Goal: Complete application form: Complete application form

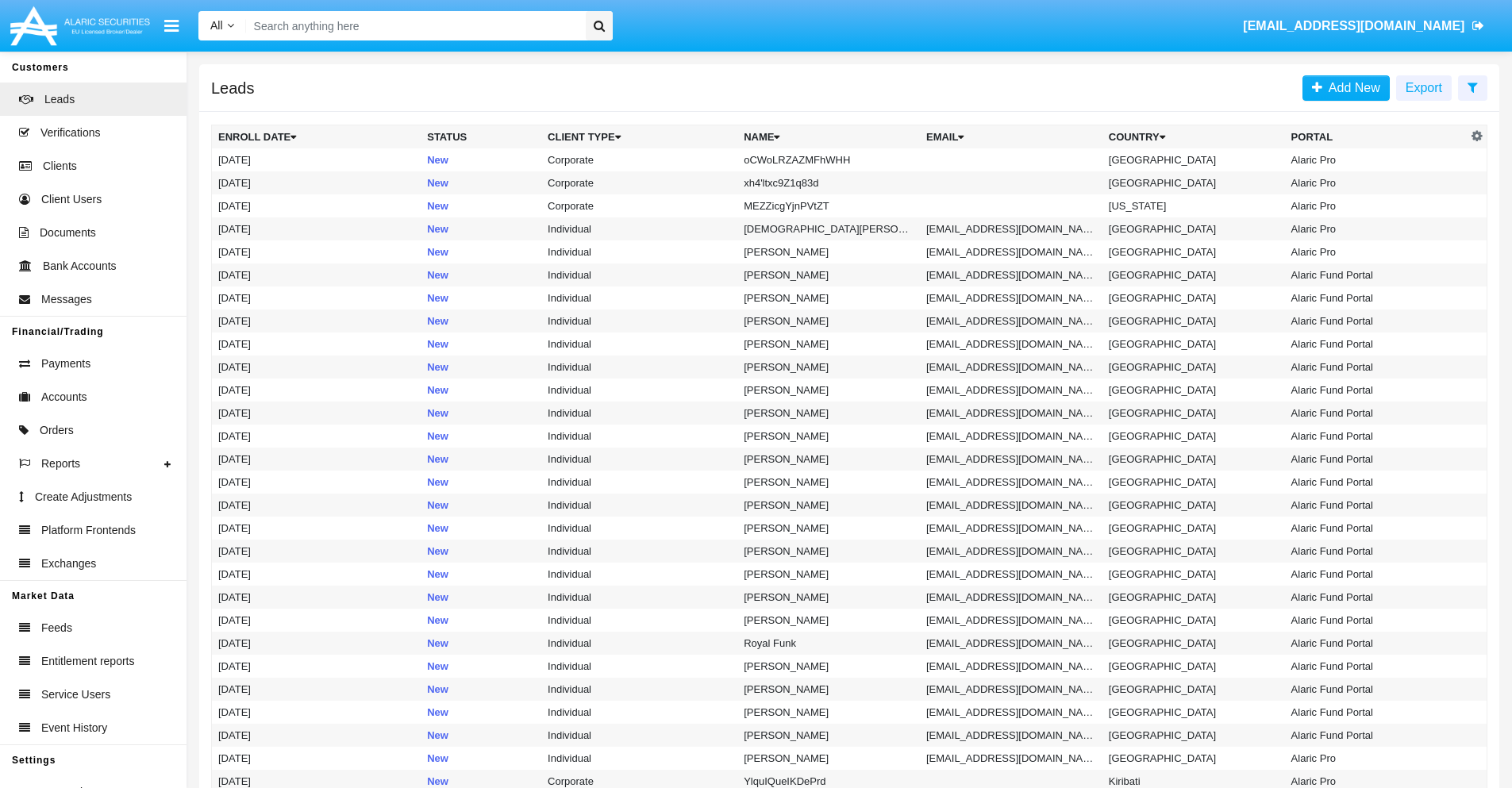
click at [1473, 87] on icon at bounding box center [1473, 87] width 10 height 12
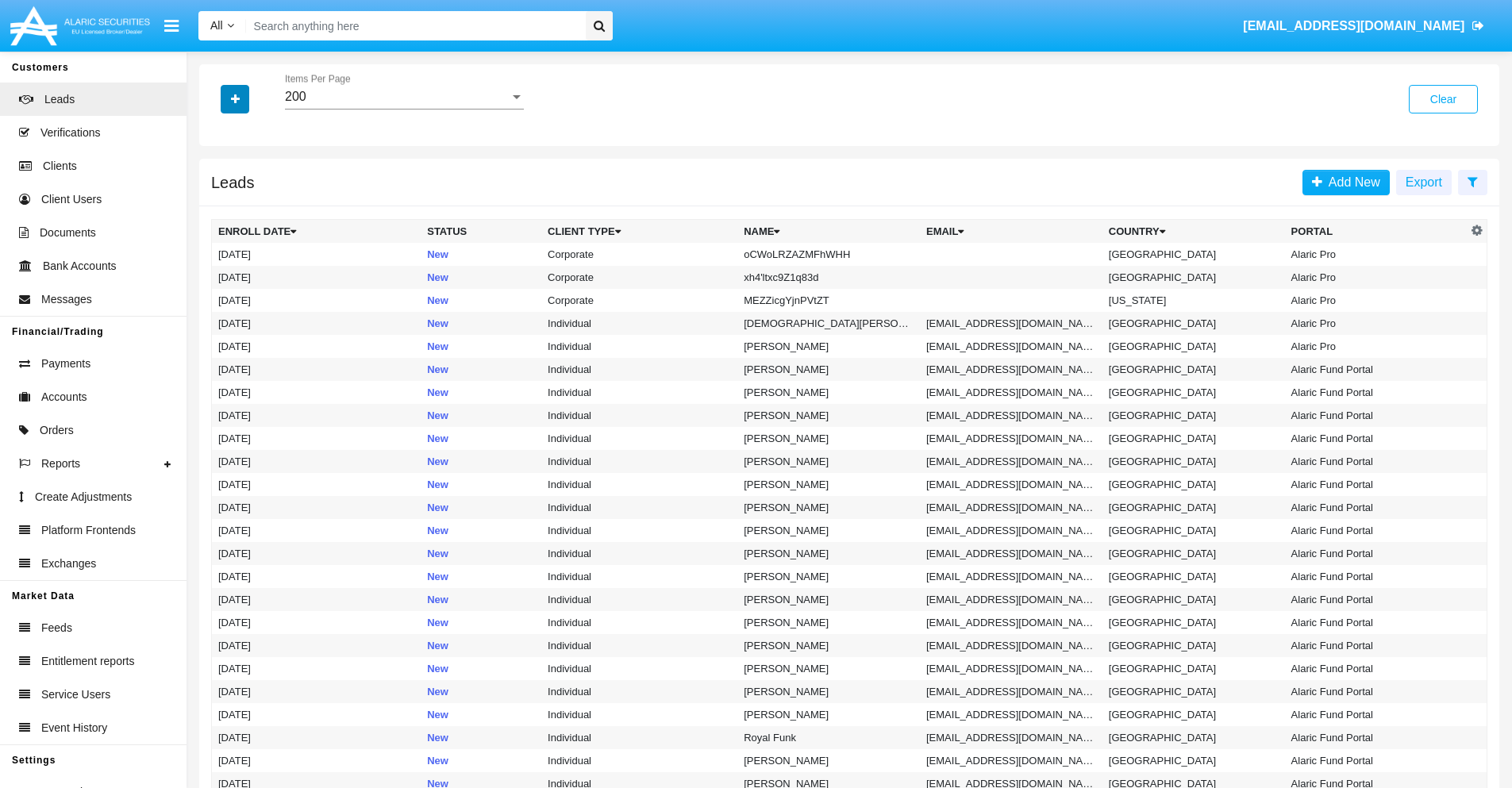
click at [235, 98] on icon "button" at bounding box center [235, 98] width 8 height 11
click at [247, 177] on span "Name" at bounding box center [247, 177] width 34 height 19
click at [218, 184] on input "Name" at bounding box center [217, 184] width 1 height 1
checkbox input "true"
click at [235, 98] on icon "button" at bounding box center [235, 98] width 8 height 11
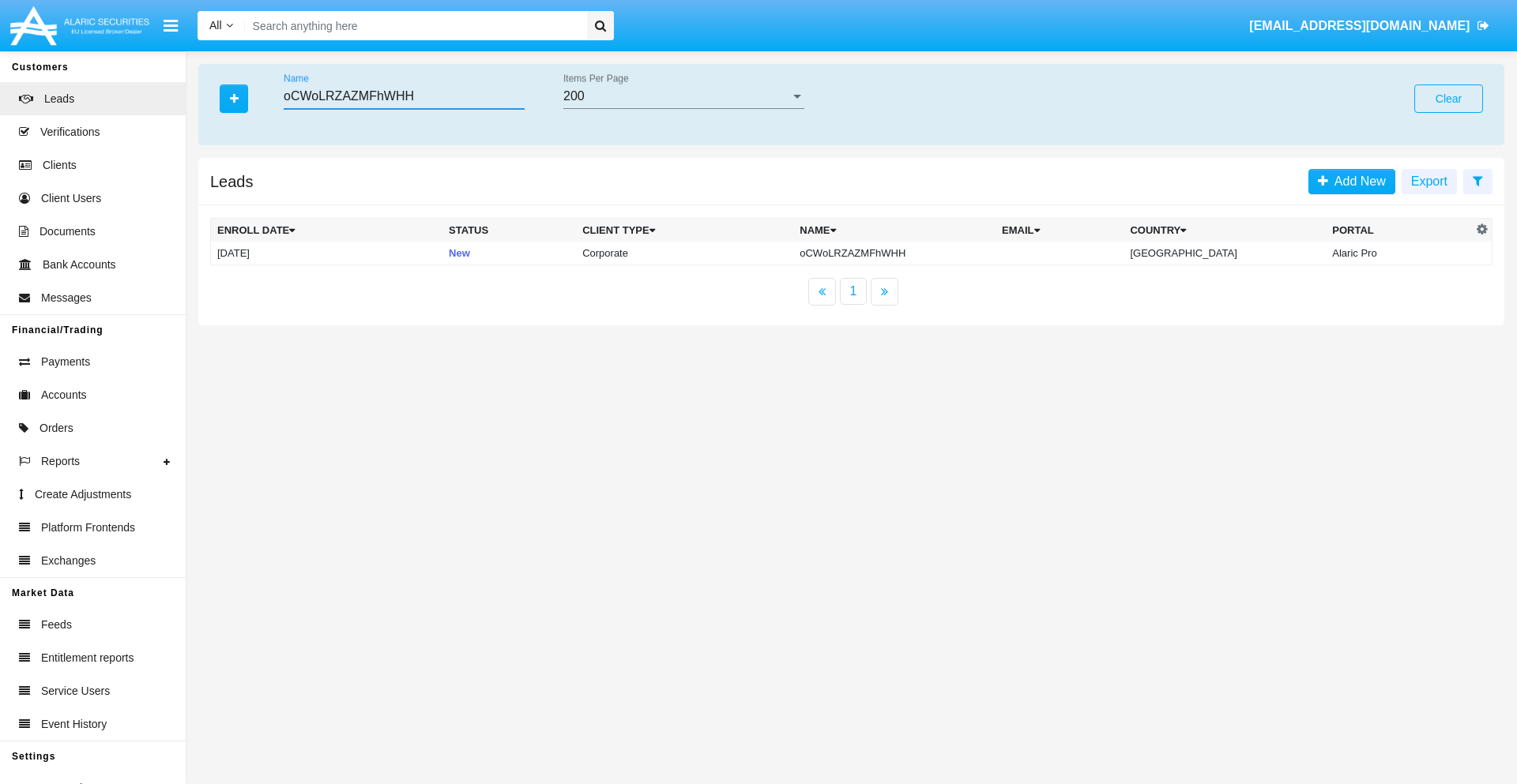
type input "oCWoLRZAZMFhWHH"
click at [908, 253] on td "oCWoLRZAZMFhWHH" at bounding box center [894, 254] width 202 height 24
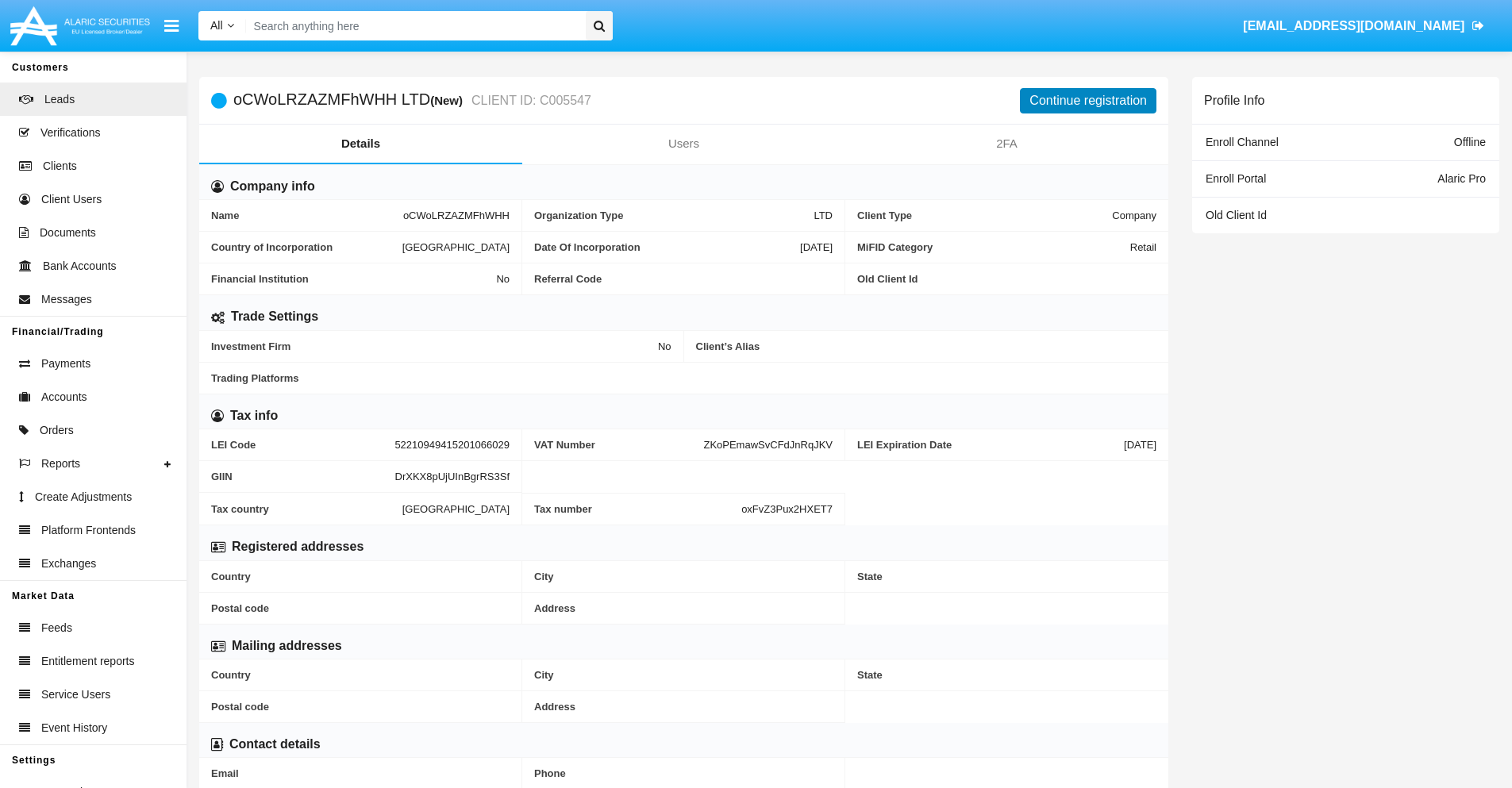
click at [1089, 100] on button "Continue registration" at bounding box center [1089, 101] width 137 height 25
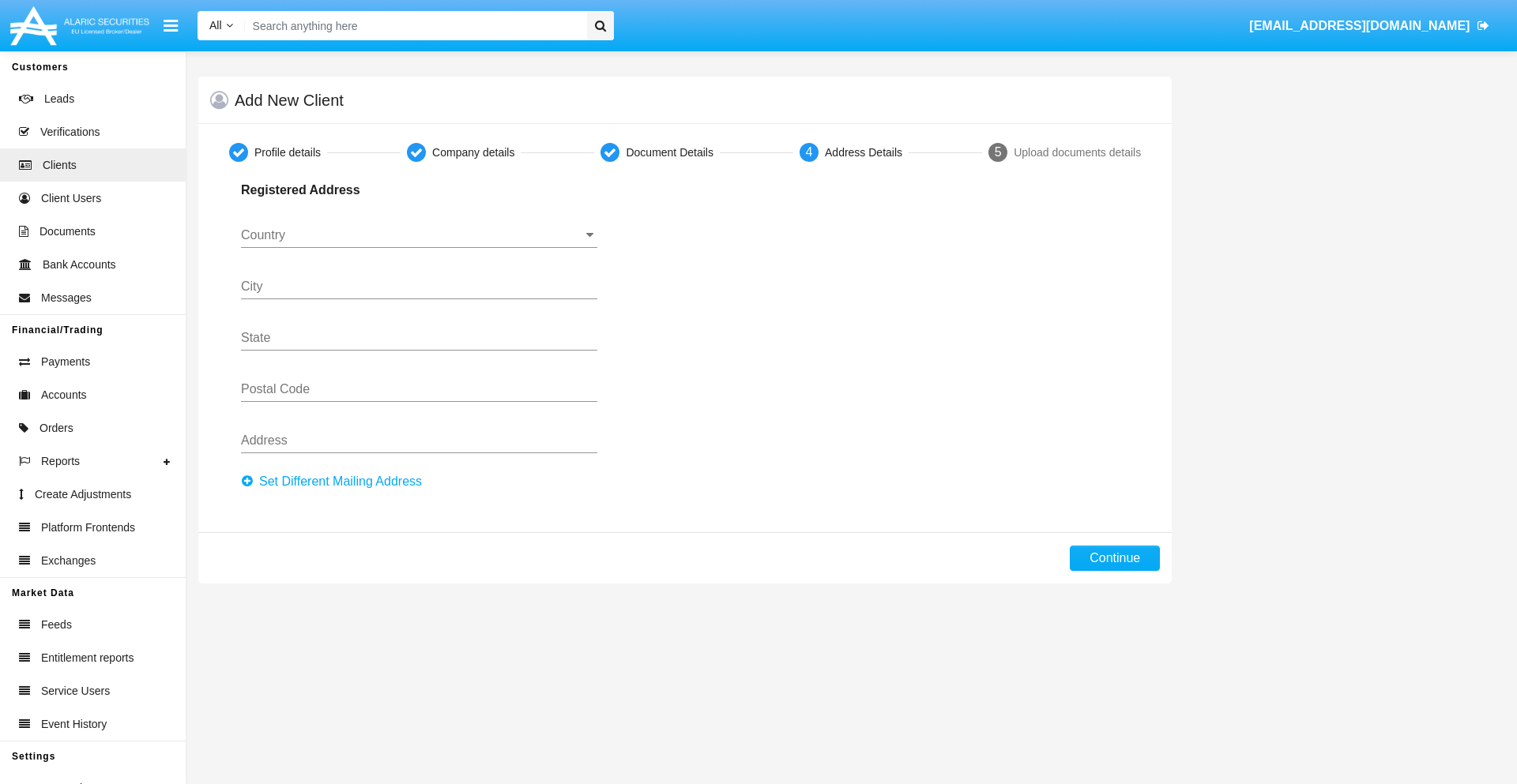
click at [336, 482] on button "Set Different Mailing Address" at bounding box center [337, 482] width 191 height 25
click at [1115, 559] on button "Continue" at bounding box center [1114, 559] width 90 height 25
click at [336, 482] on button "Set Different Mailing Address" at bounding box center [337, 482] width 191 height 25
type input "!"#$%&'()*+,-./:;<=>?@[\]^_`{|}~"
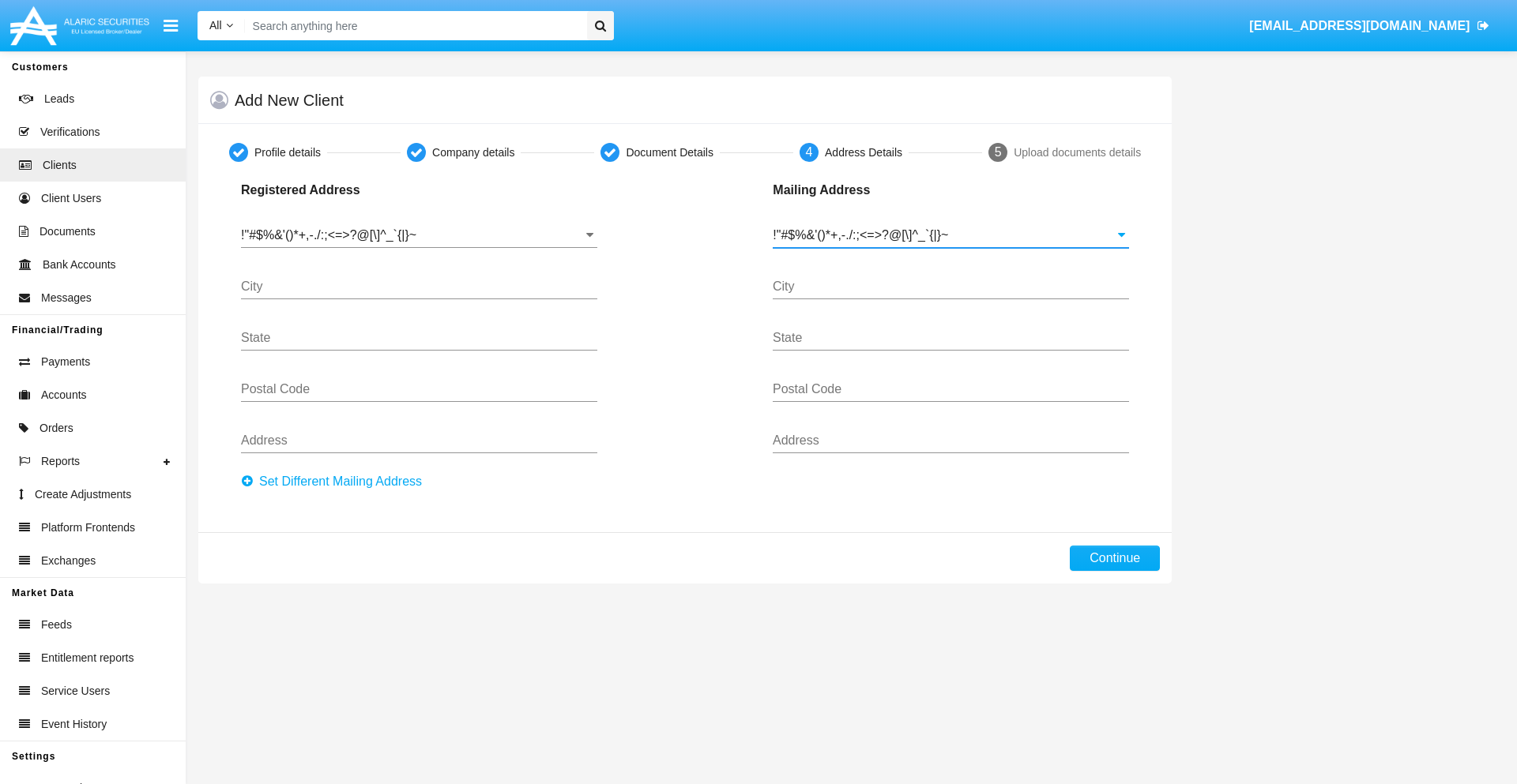
type input "!"#$%&'()*+,-./:;<=>?@[\]^_`{|}~"
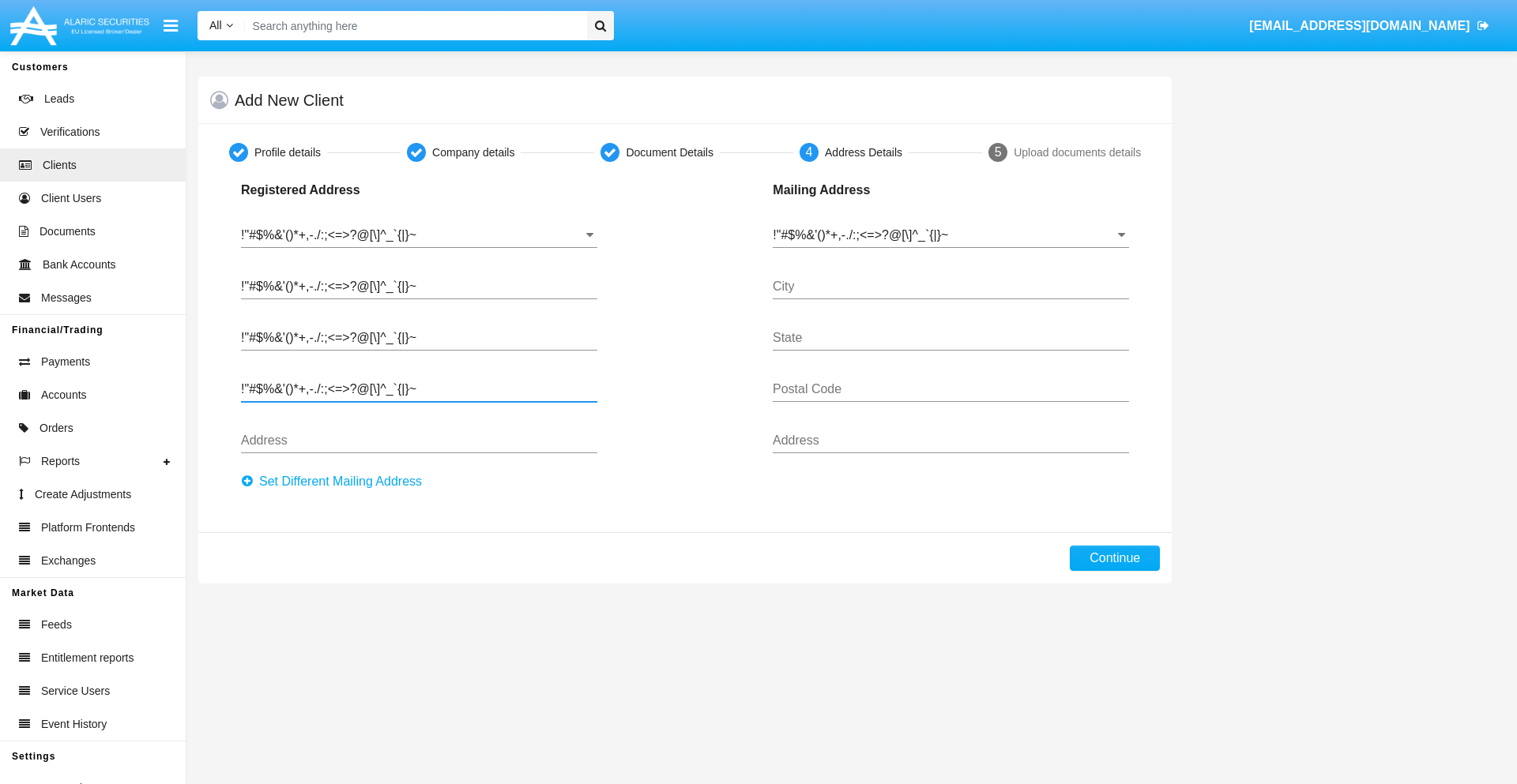
type input "!"#$%&'()*+,-./:;<=>?@[\]^_`{|}~"
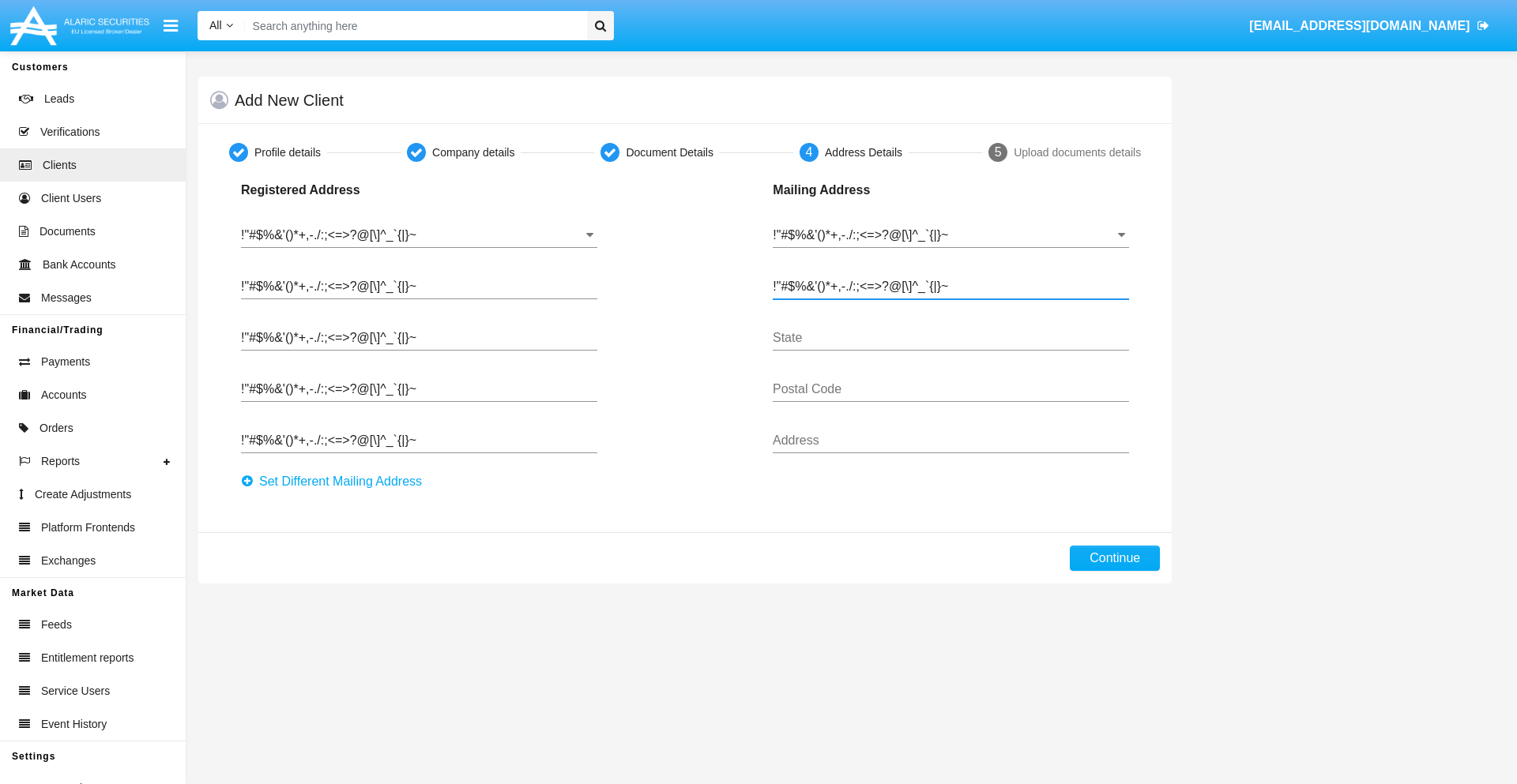
type input "!"#$%&'()*+,-./:;<=>?@[\]^_`{|}~"
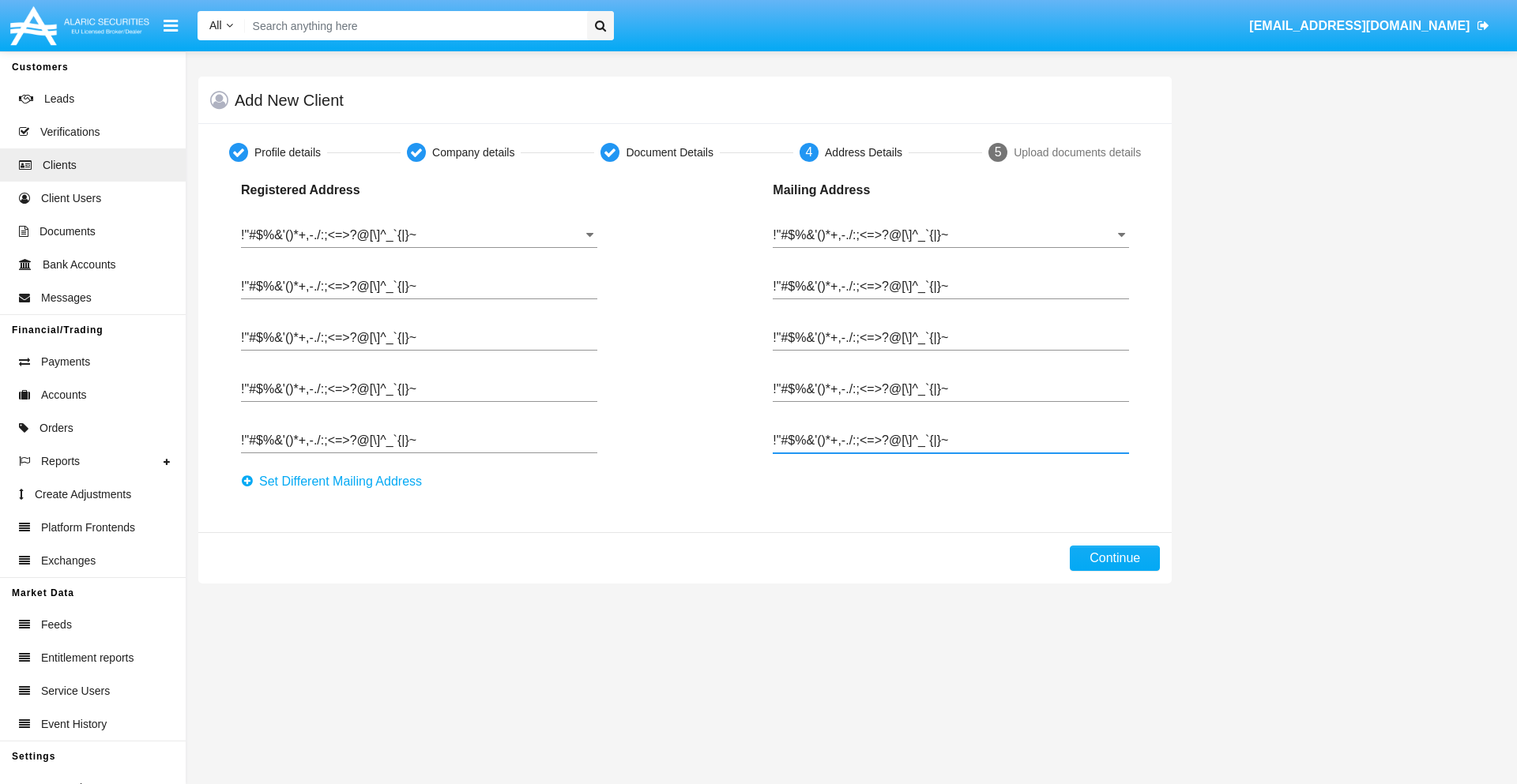
type input "!"#$%&'()*+,-./:;<=>?@[\]^_`{|}~"
click at [1115, 559] on button "Continue" at bounding box center [1114, 559] width 90 height 25
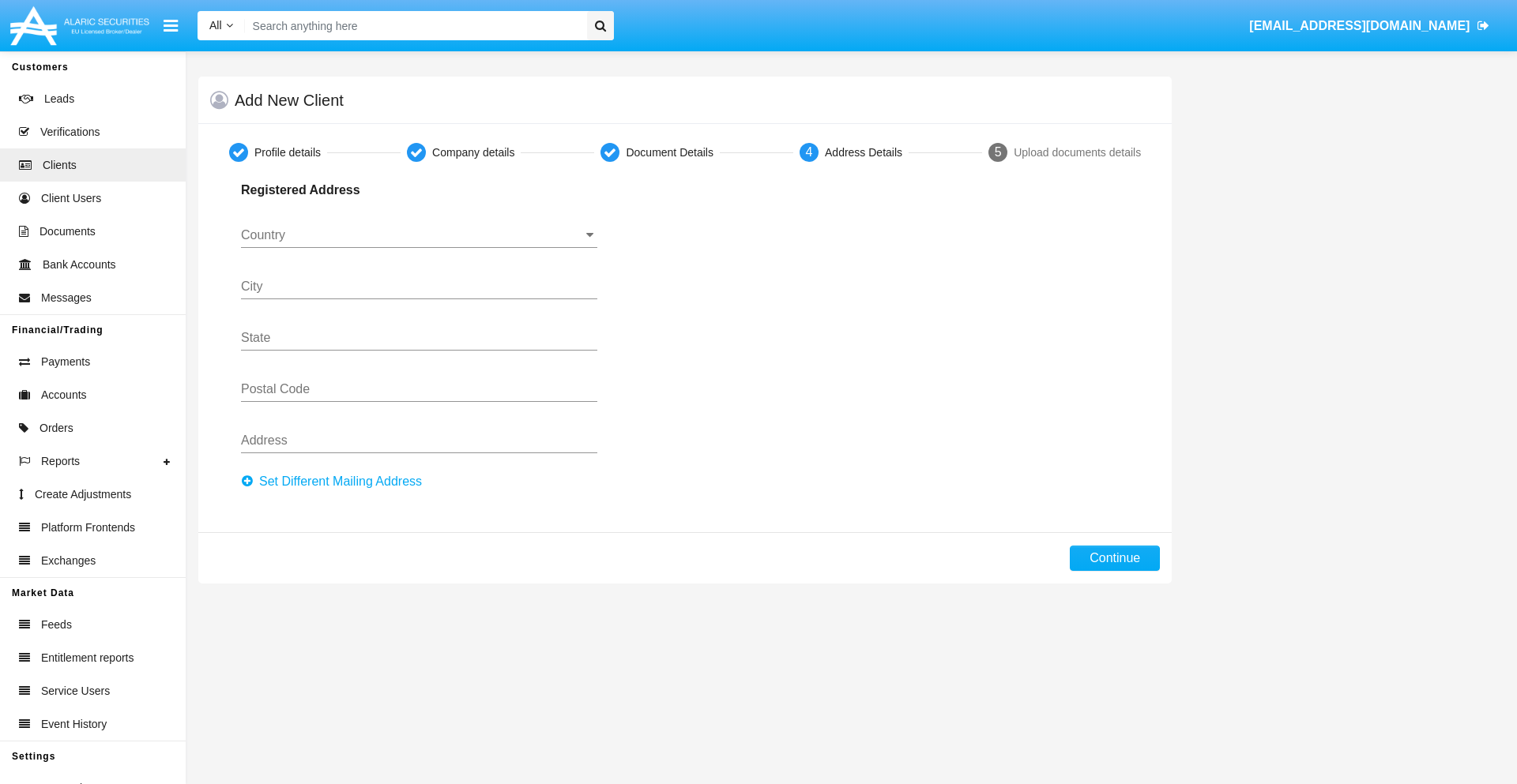
click at [336, 482] on button "Set Different Mailing Address" at bounding box center [337, 482] width 191 height 25
type input "0123456789"
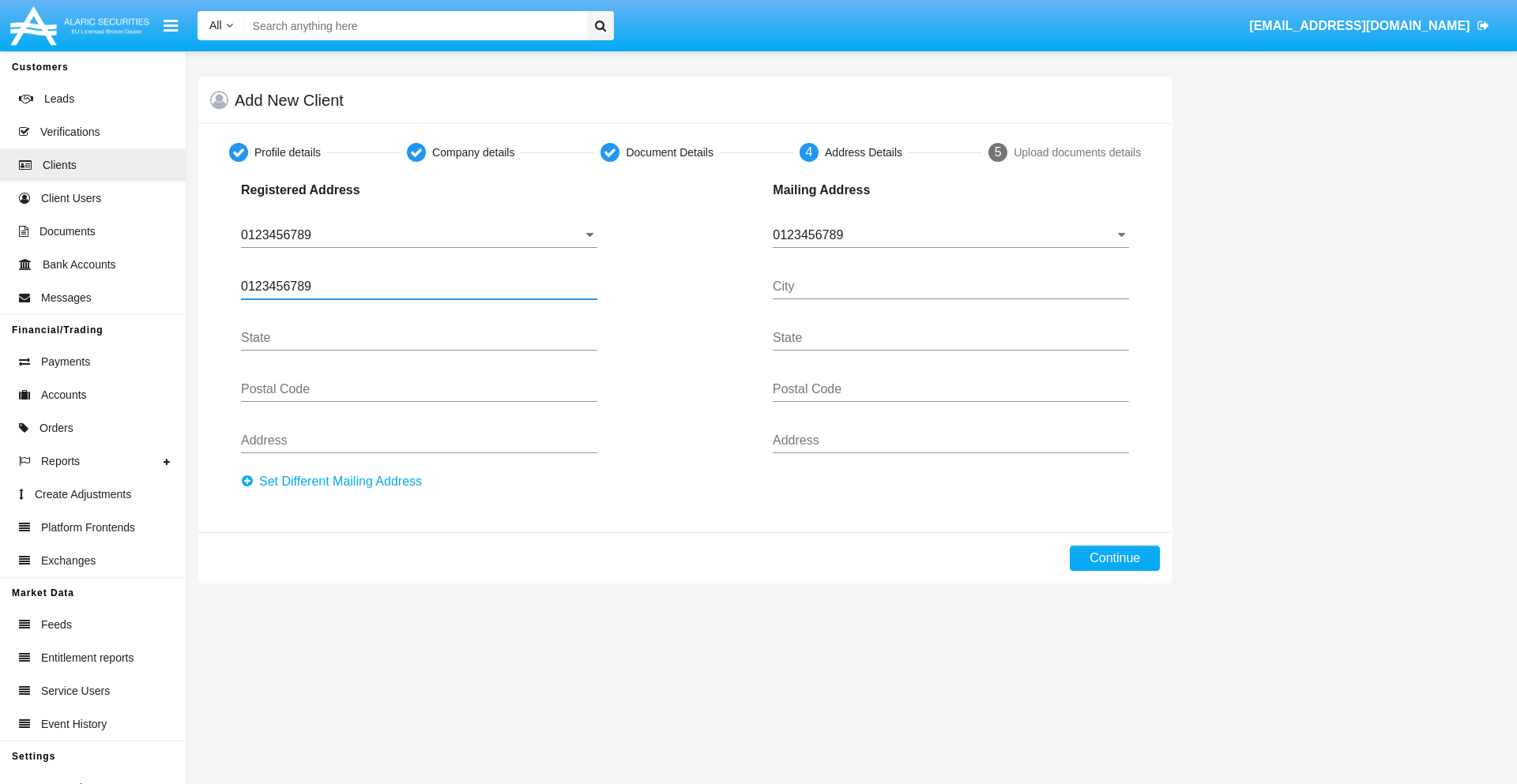
type input "0123456789"
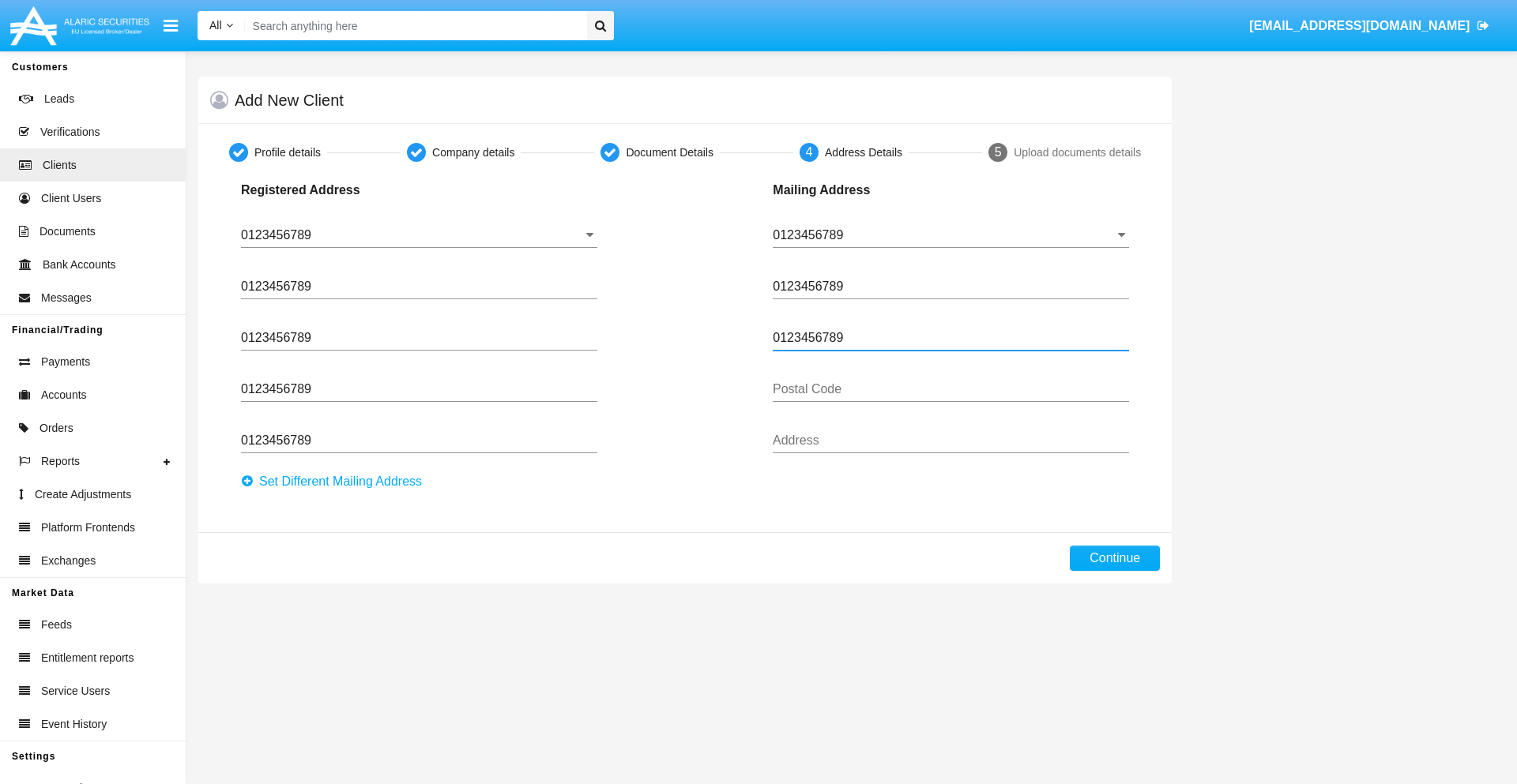
type input "0123456789"
click at [1115, 559] on button "Continue" at bounding box center [1114, 559] width 90 height 25
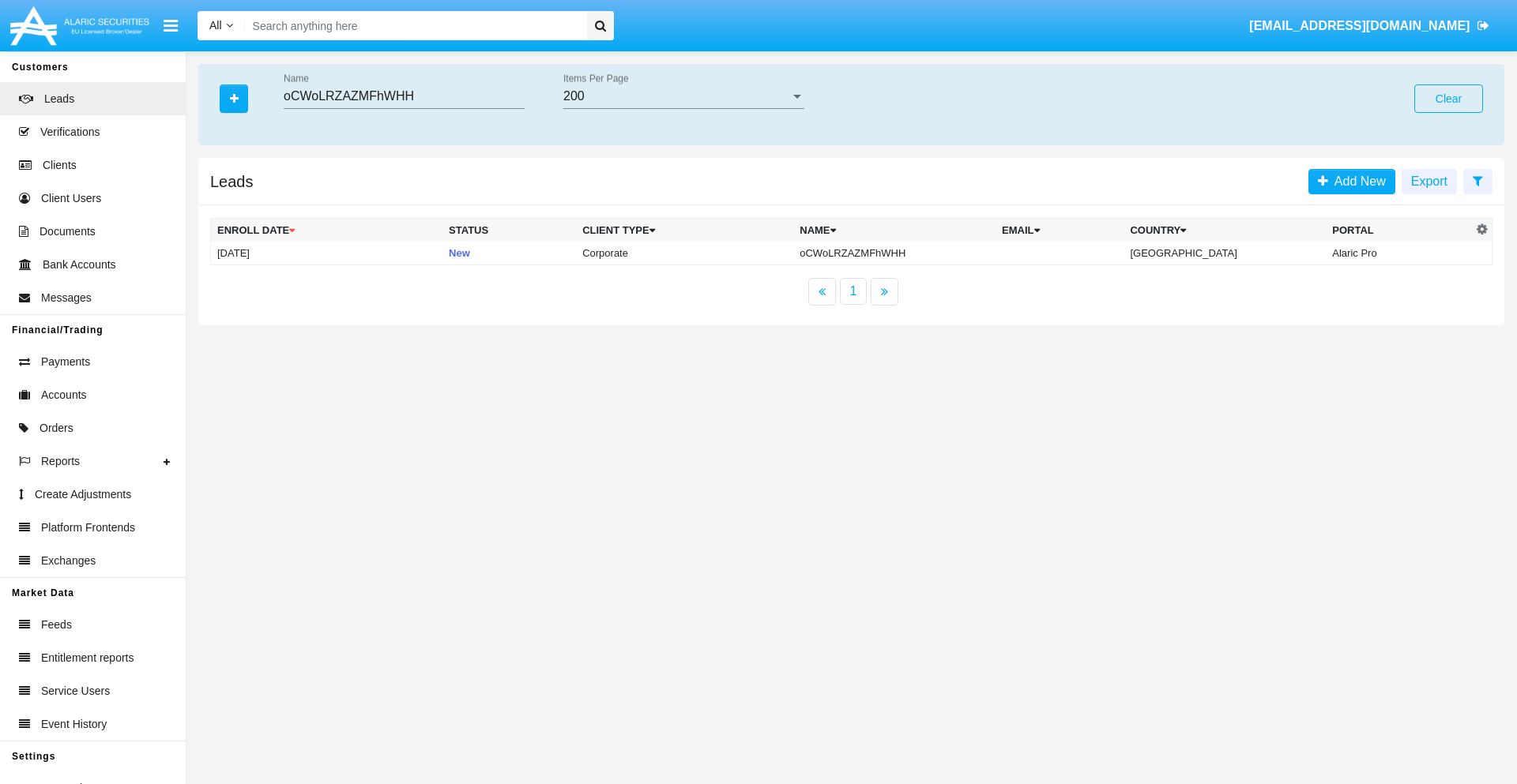
click at [1448, 99] on button "Clear" at bounding box center [1448, 99] width 69 height 28
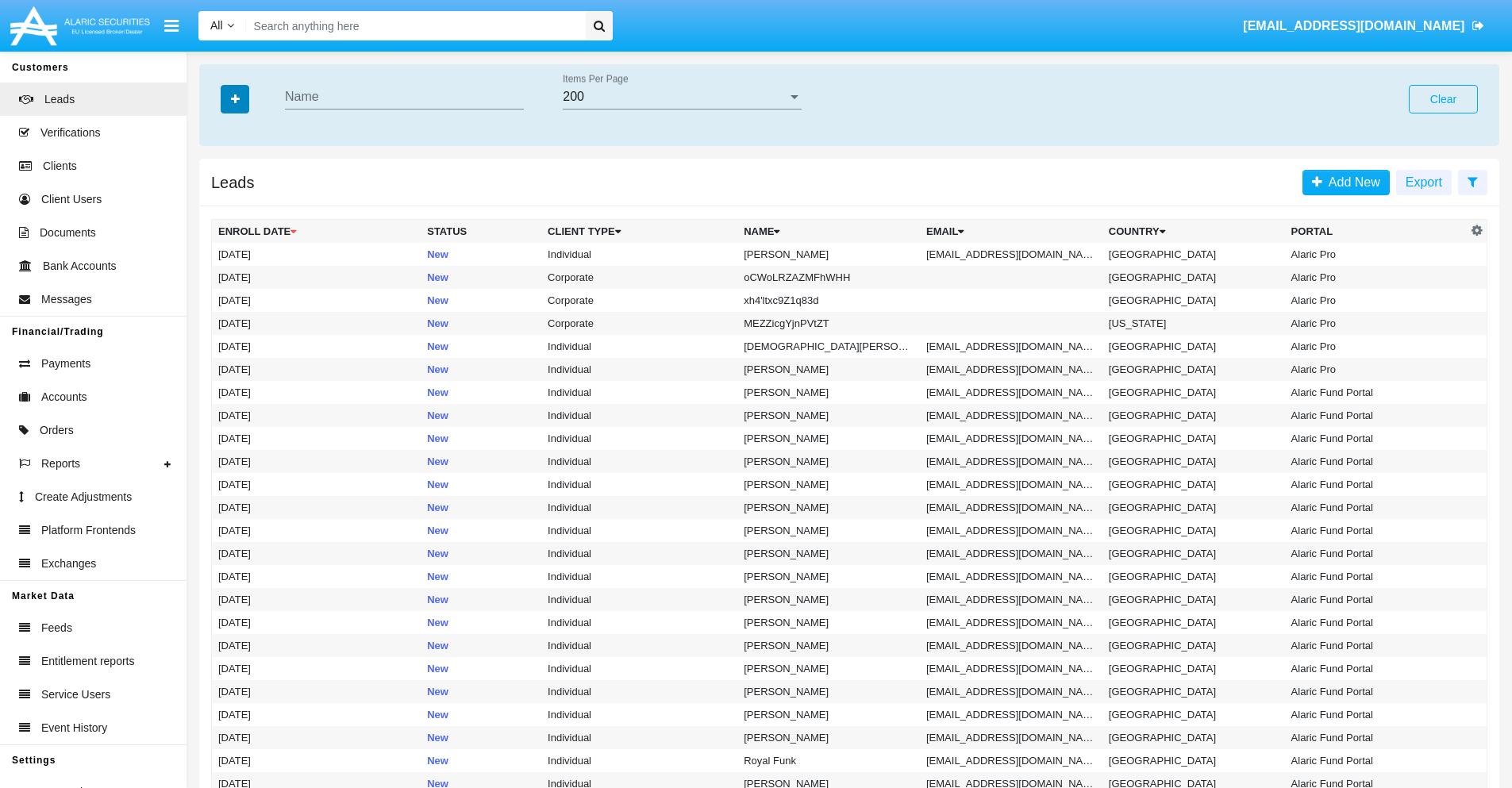
click at [235, 98] on icon "button" at bounding box center [235, 98] width 8 height 11
click at [247, 201] on span "Email" at bounding box center [247, 201] width 32 height 19
click at [218, 207] on input "Email" at bounding box center [217, 207] width 1 height 1
checkbox input "true"
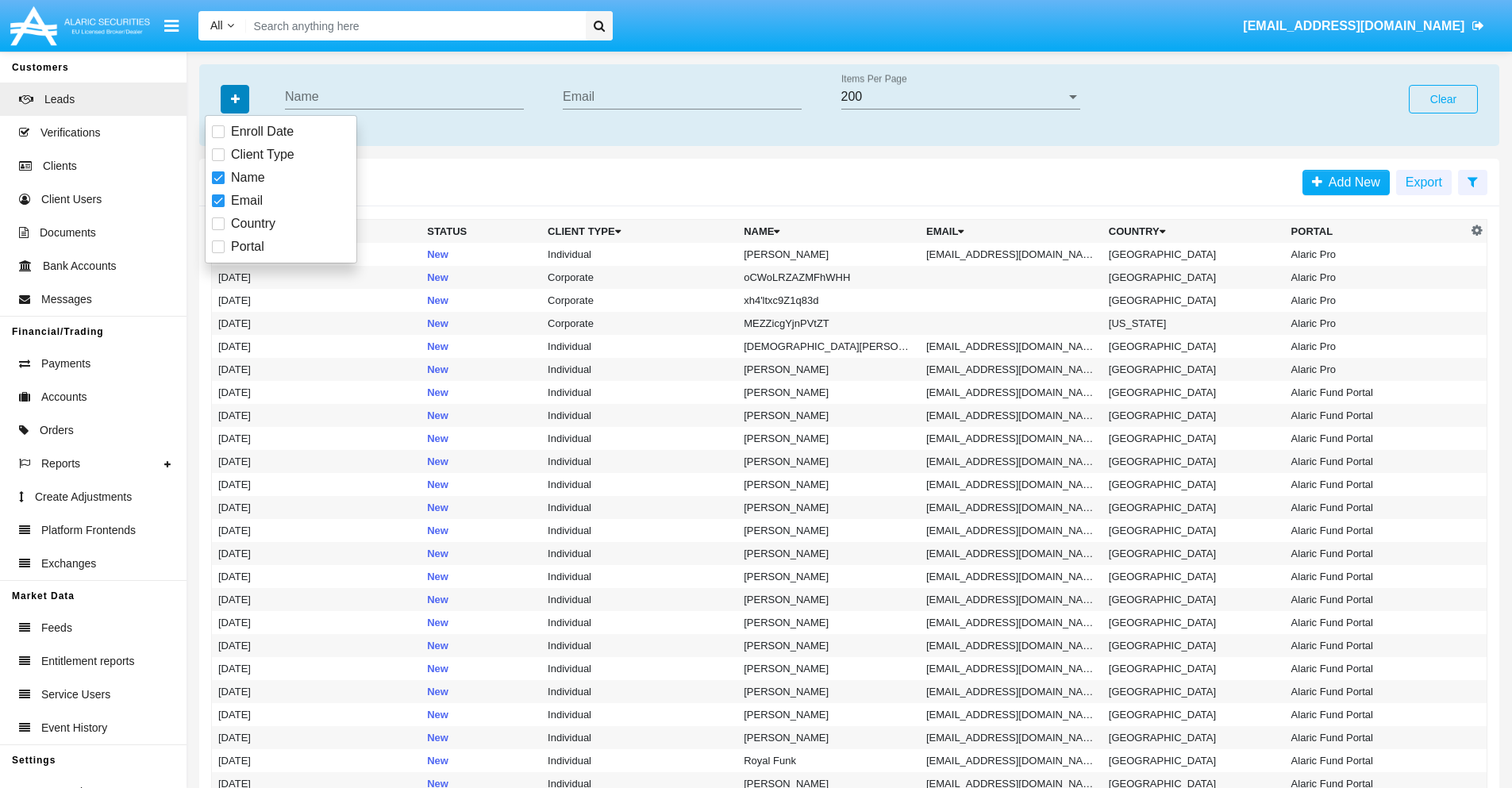
click at [235, 98] on icon "button" at bounding box center [235, 98] width 8 height 11
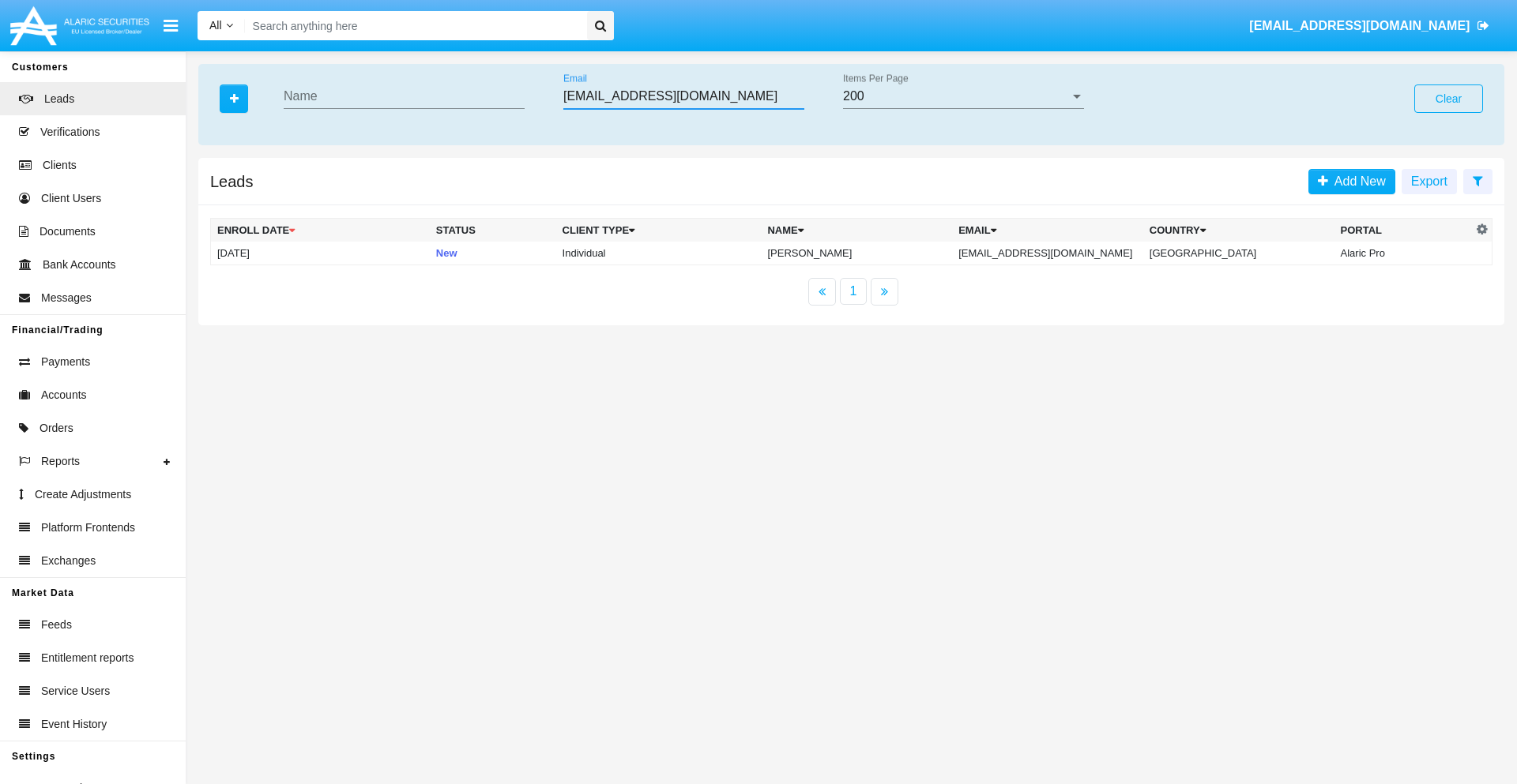
type input "ztq0i-1rttn@mgxaf.w7vbm.mo"
click at [1064, 253] on td "ztq0i-1rttn@mgxaf.w7vbm.mo" at bounding box center [1047, 254] width 191 height 24
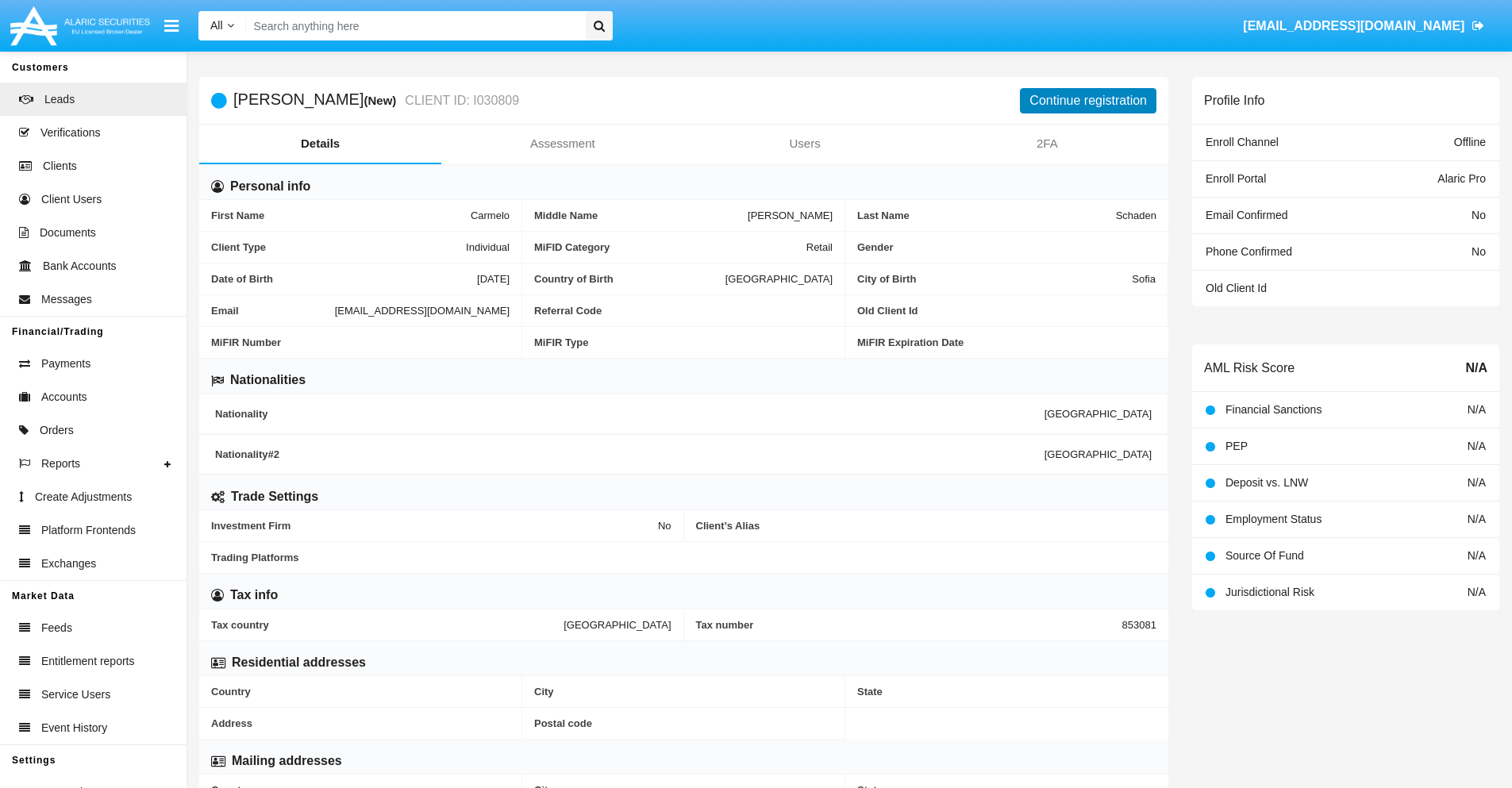
click at [1089, 100] on button "Continue registration" at bounding box center [1089, 101] width 137 height 25
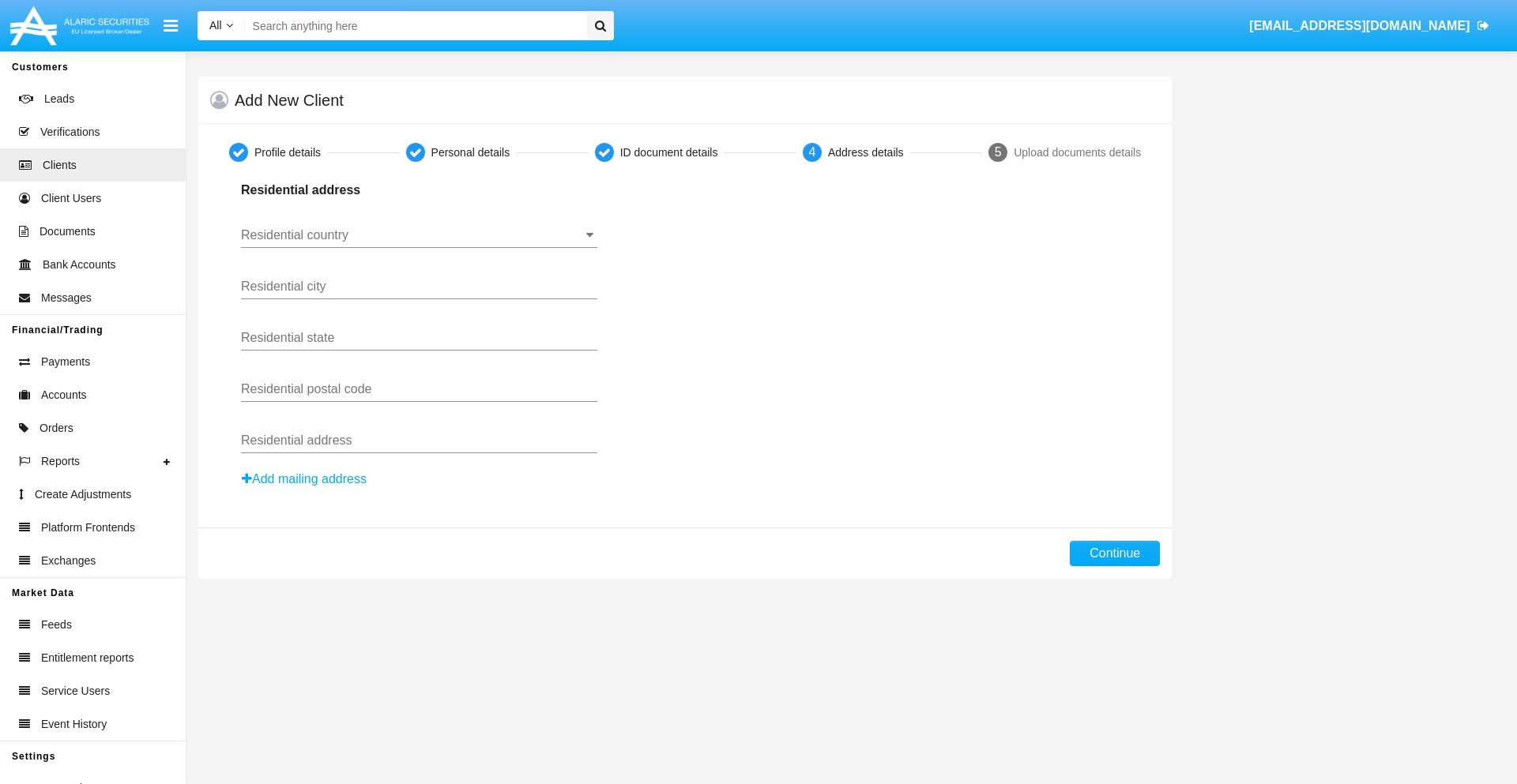
click at [305, 479] on button "Add mailing address" at bounding box center [304, 479] width 126 height 21
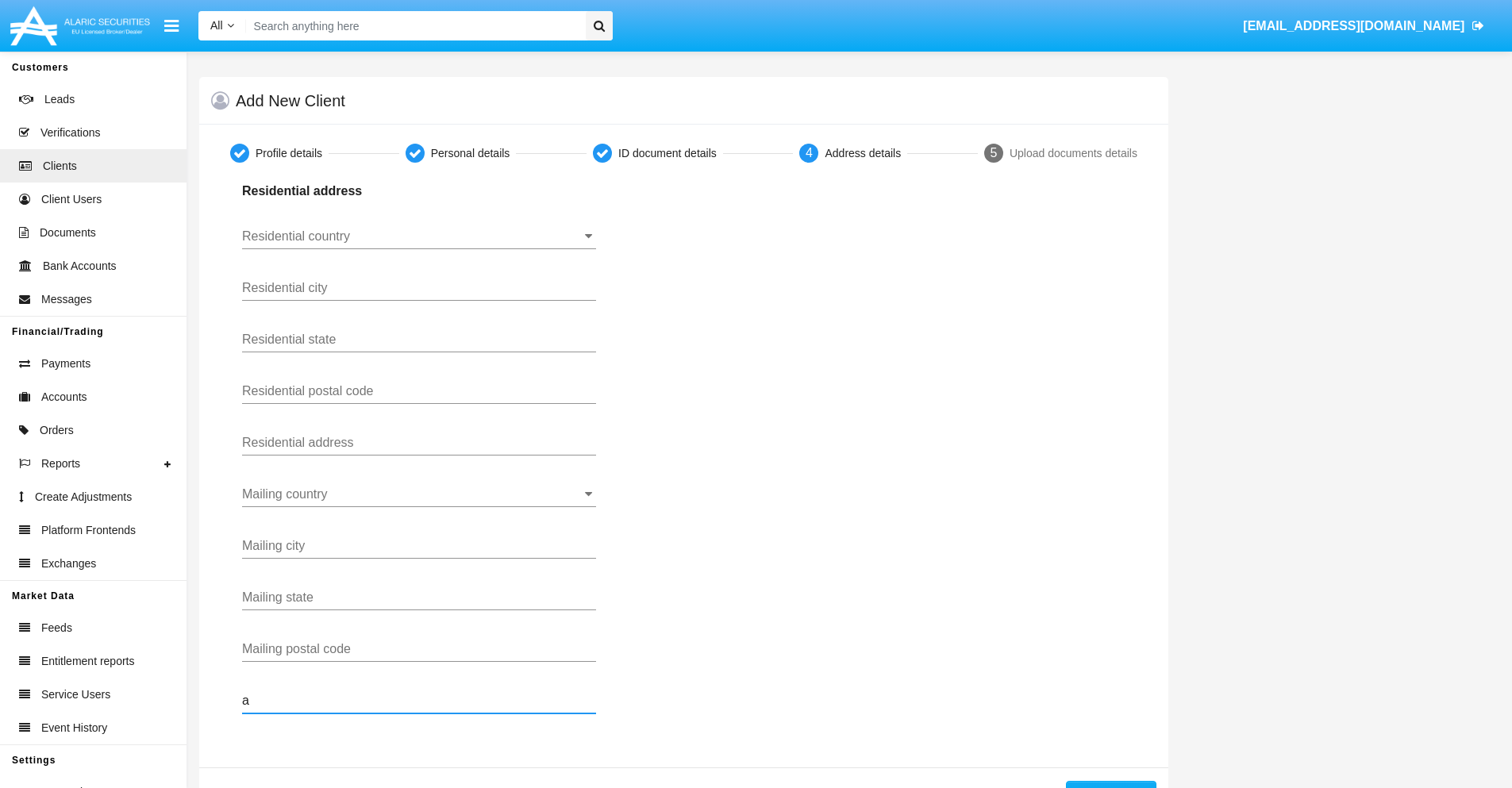
type input "a"
click at [1110, 785] on button "Continue" at bounding box center [1111, 794] width 91 height 25
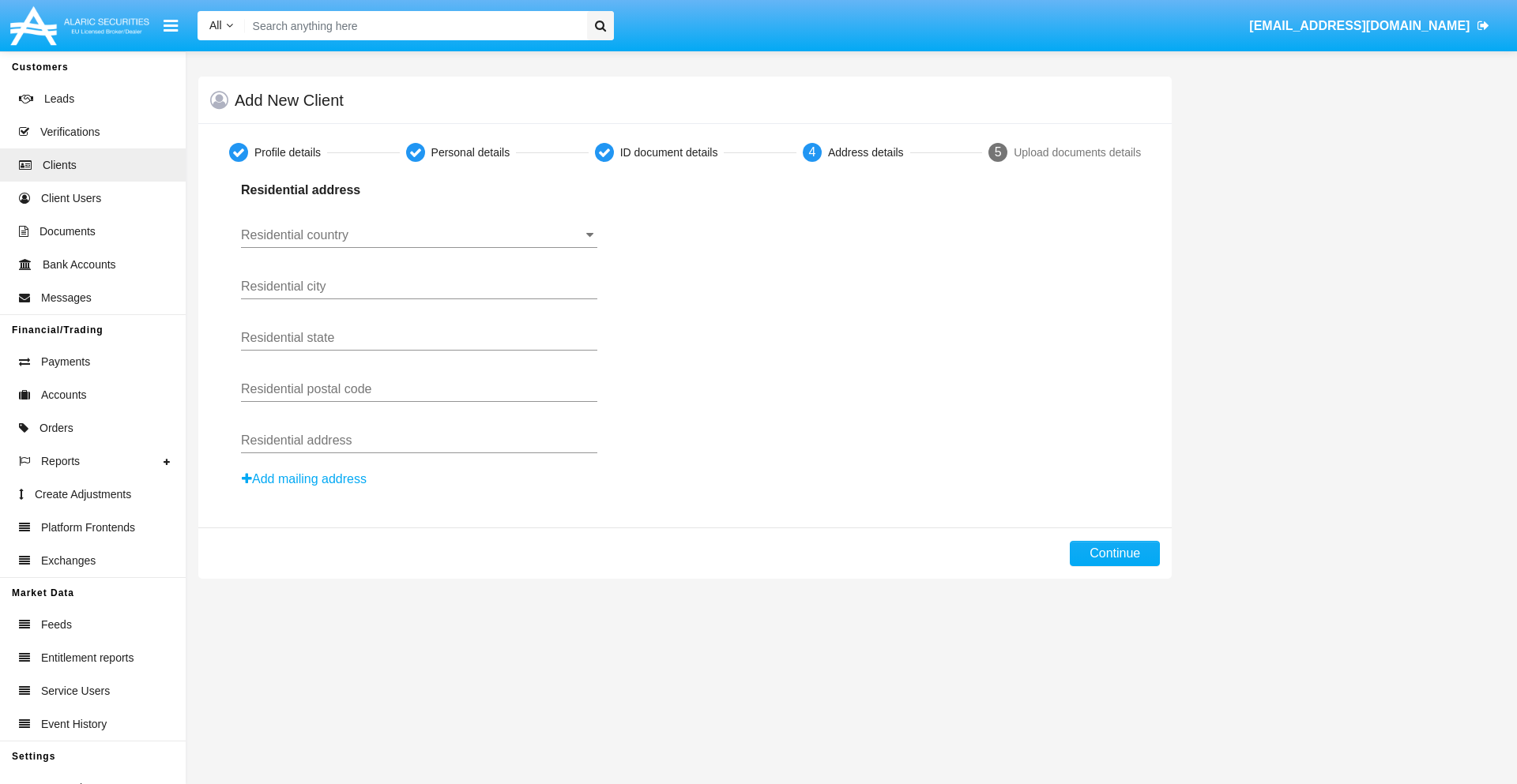
click at [305, 479] on button "Add mailing address" at bounding box center [304, 479] width 126 height 21
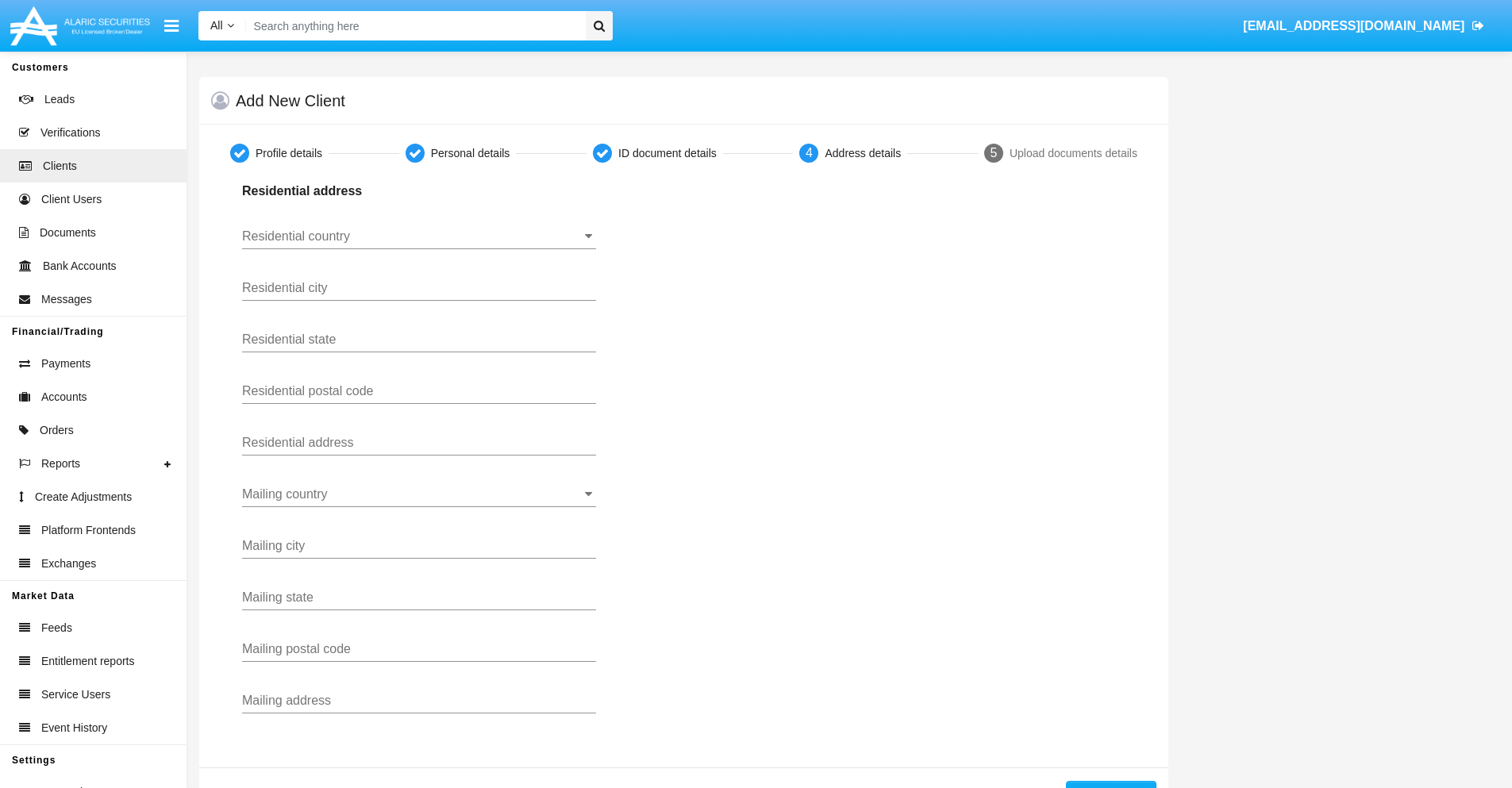
scroll to position [57, 0]
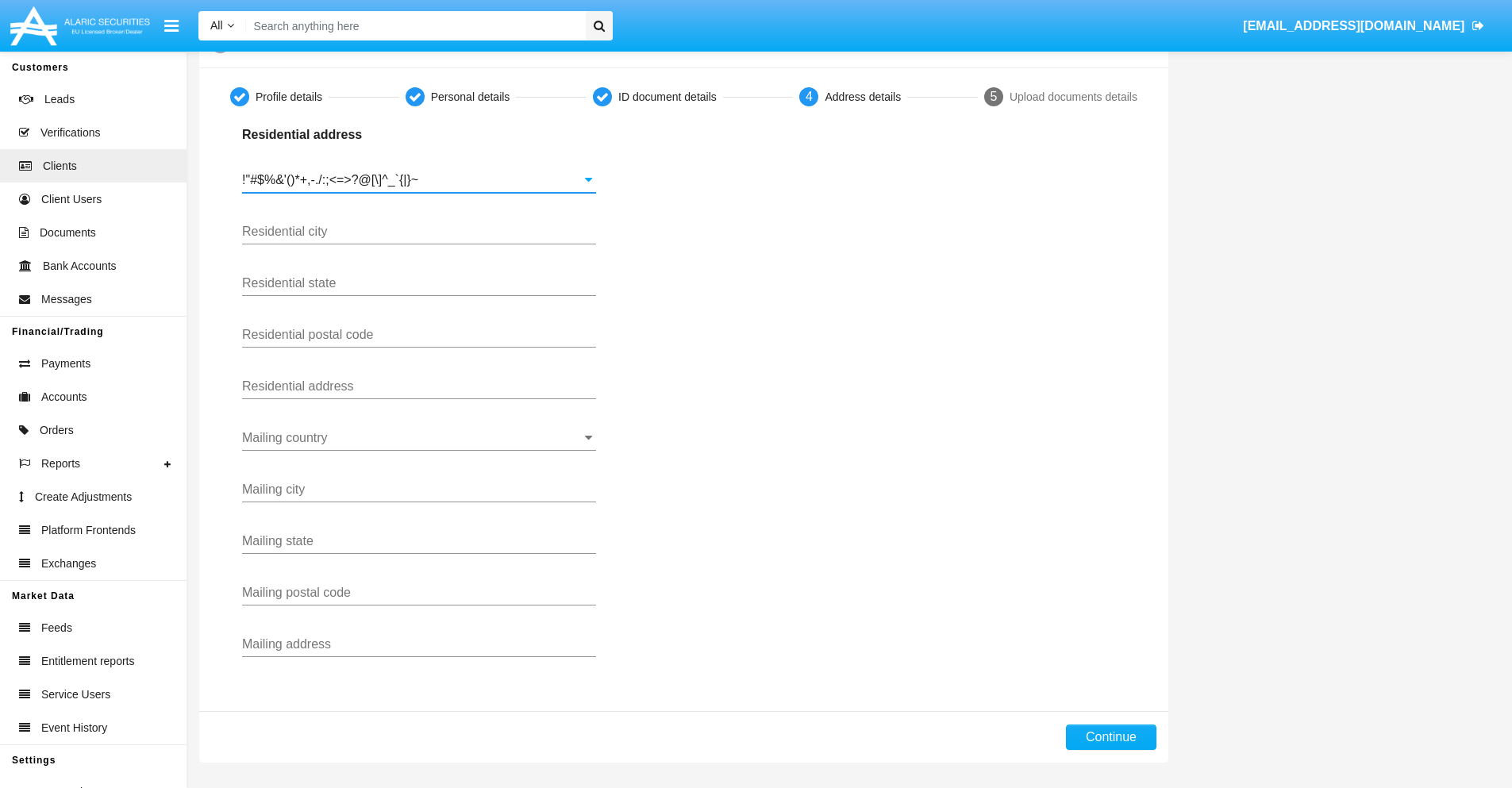
type input "!"#$%&'()*+,-./:;<=>?@[\]^_`{|}~"
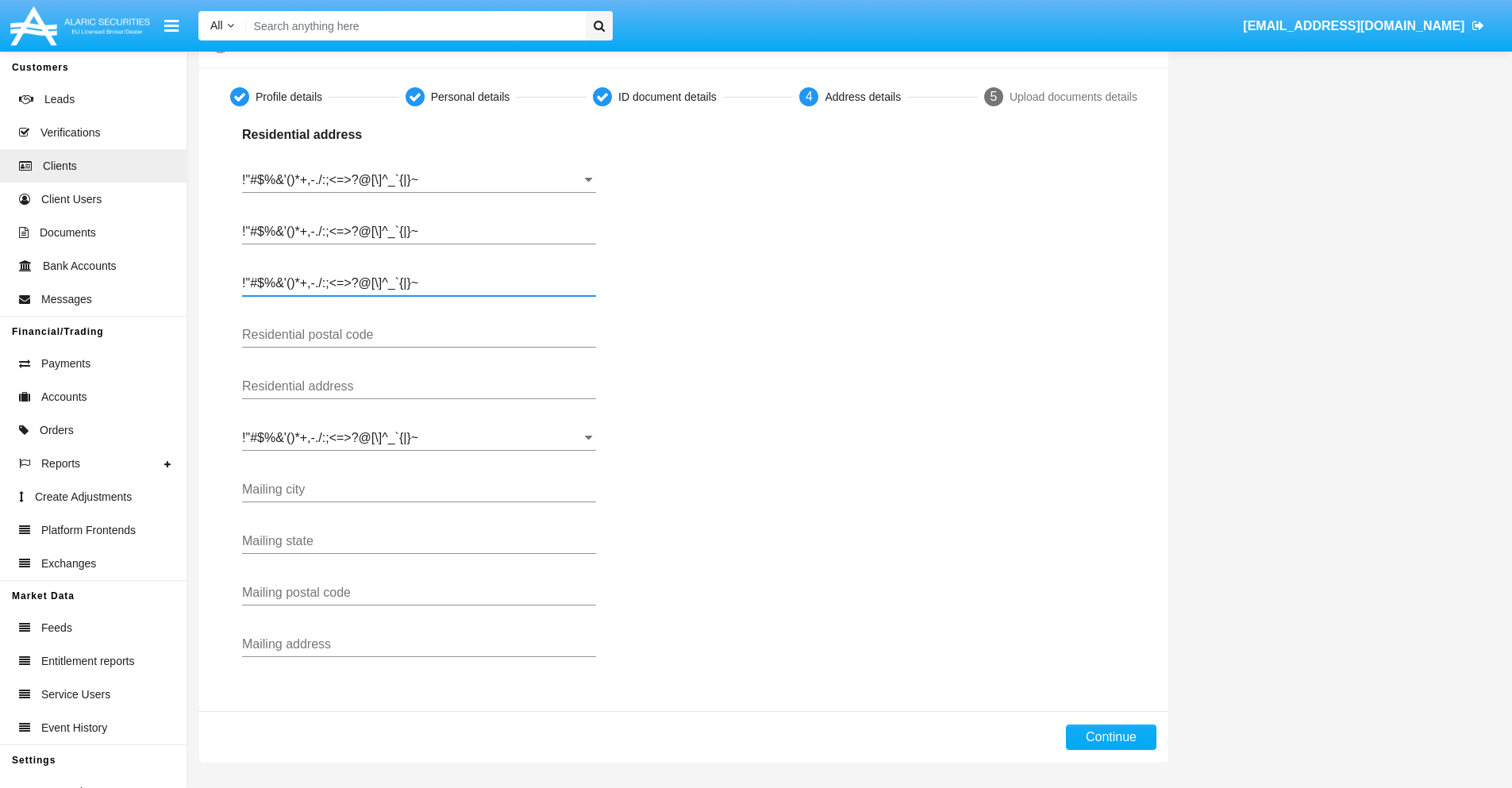
type input "!"#$%&'()*+,-./:;<=>?@[\]^_`{|}~"
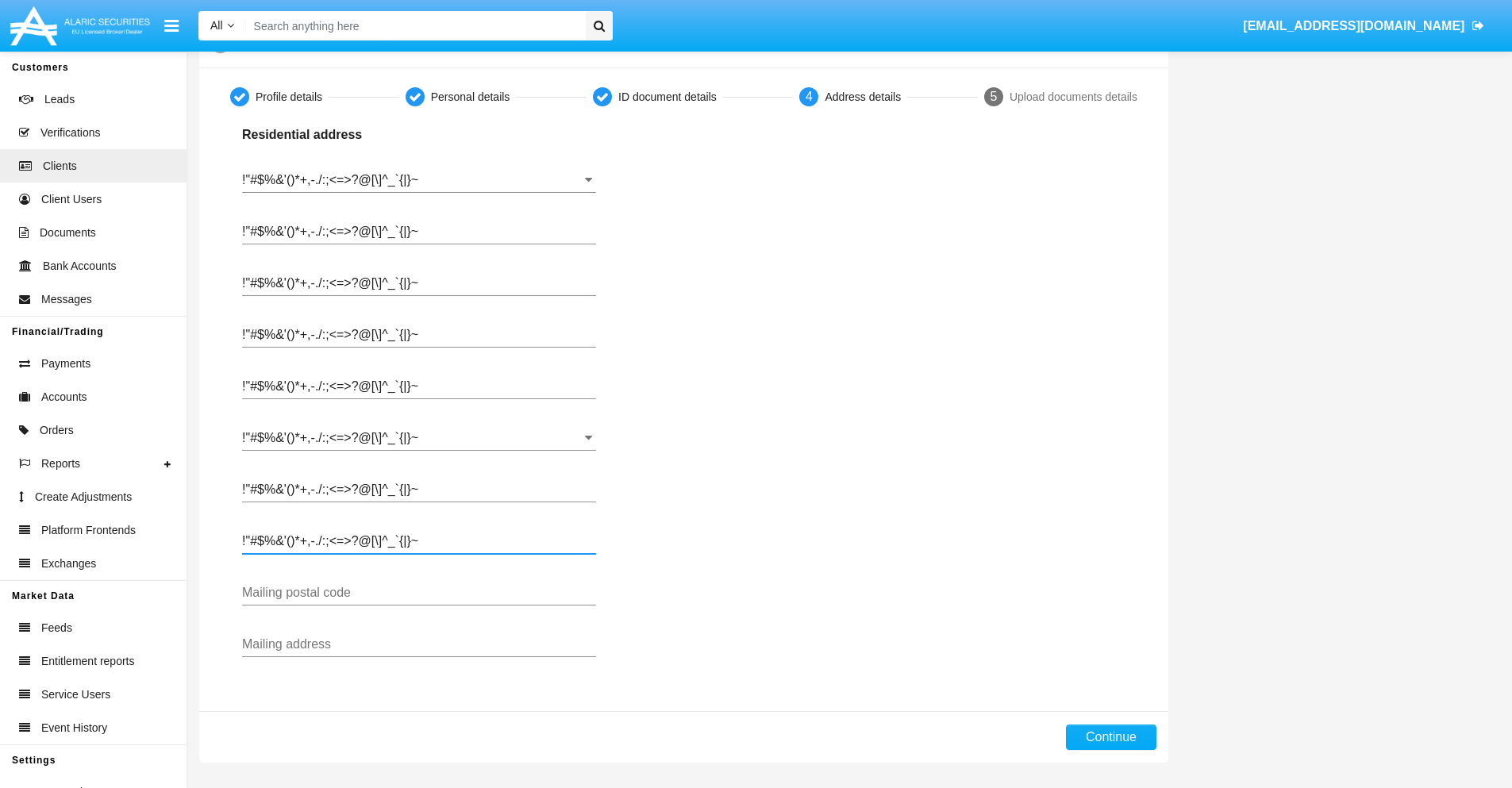
type input "!"#$%&'()*+,-./:;<=>?@[\]^_`{|}~"
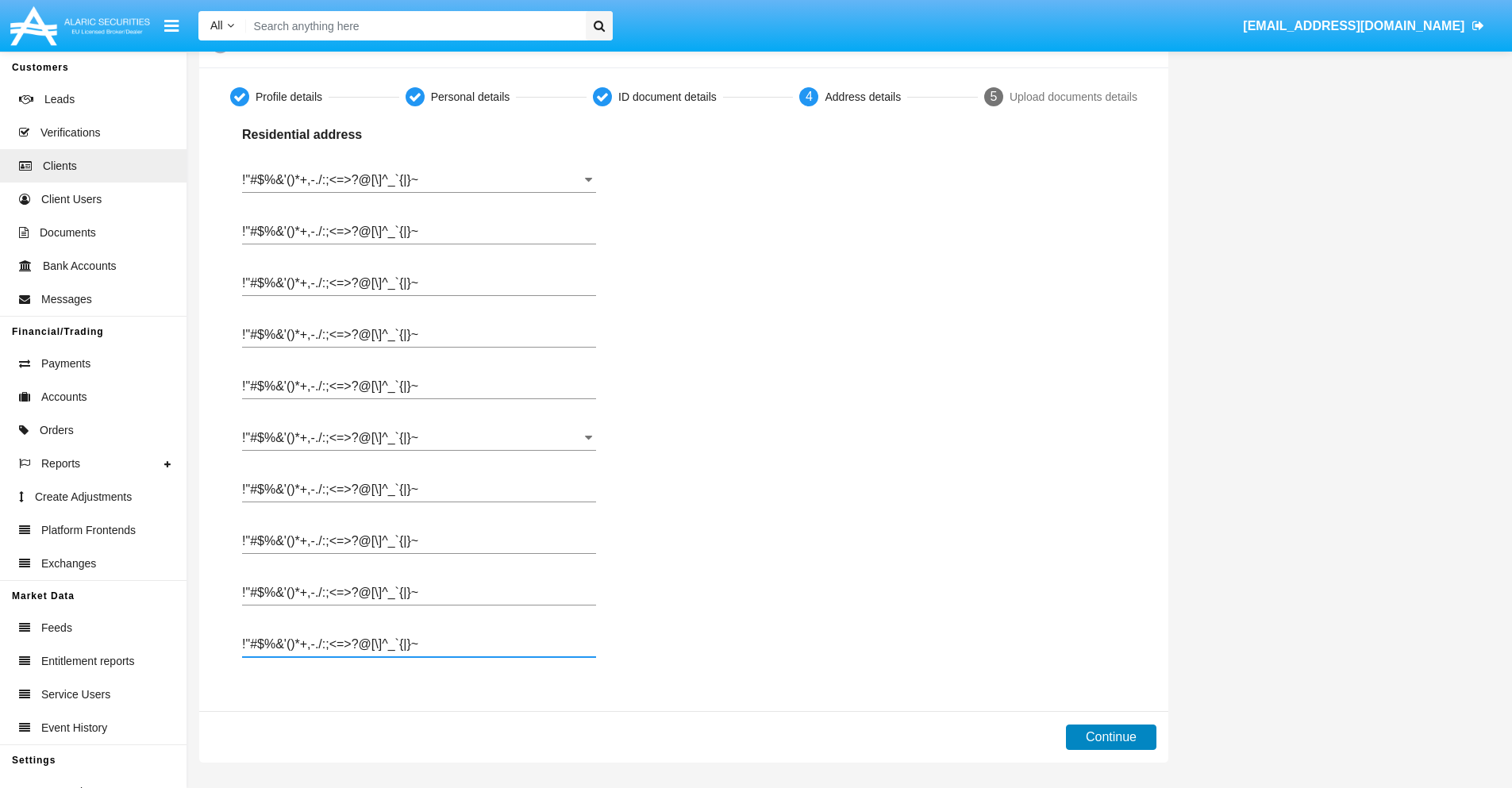
click at [1110, 737] on button "Continue" at bounding box center [1111, 737] width 91 height 25
